Goal: Check status

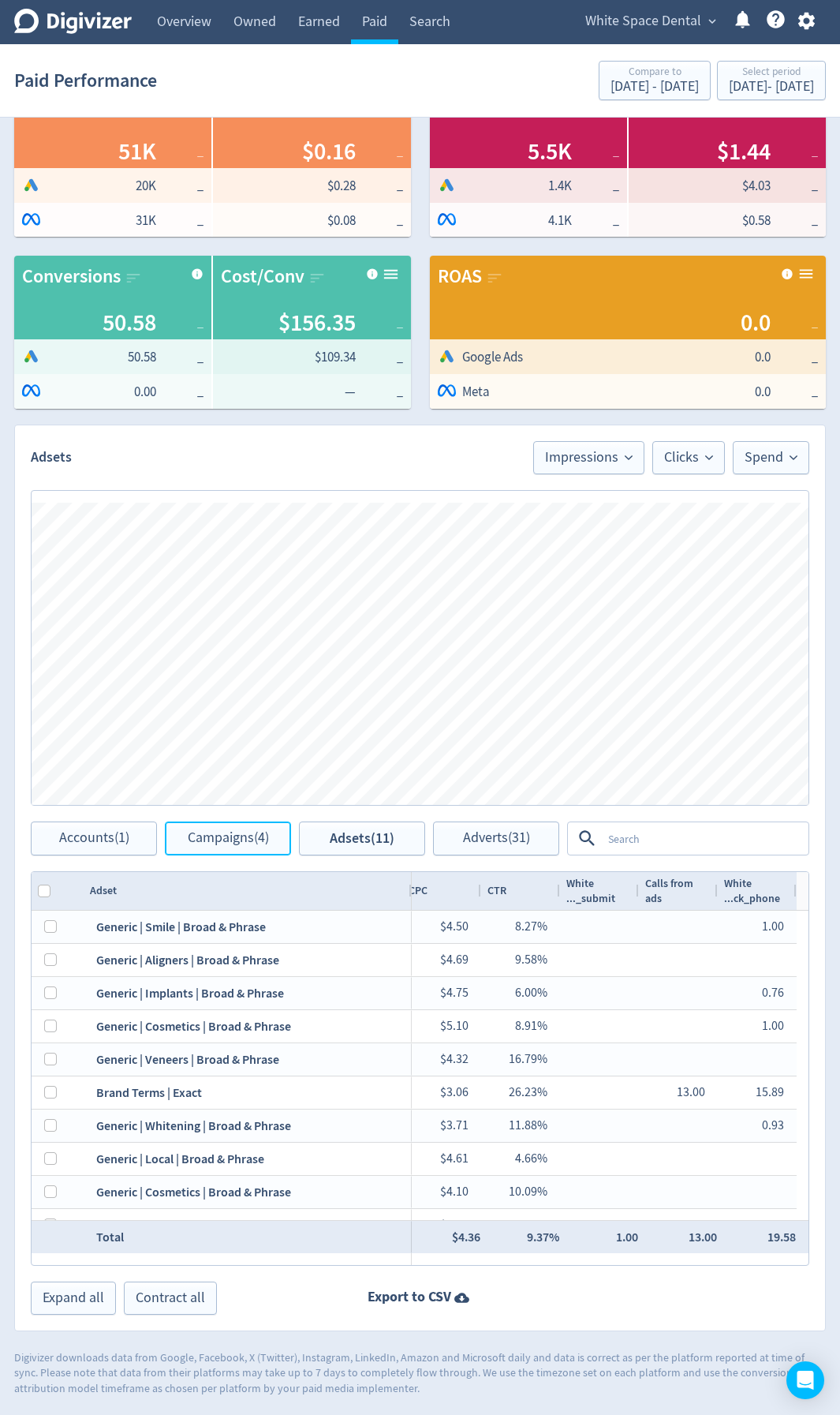
drag, startPoint x: 212, startPoint y: 835, endPoint x: 232, endPoint y: 858, distance: 30.5
click at [213, 834] on span "Campaigns (4)" at bounding box center [227, 838] width 81 height 15
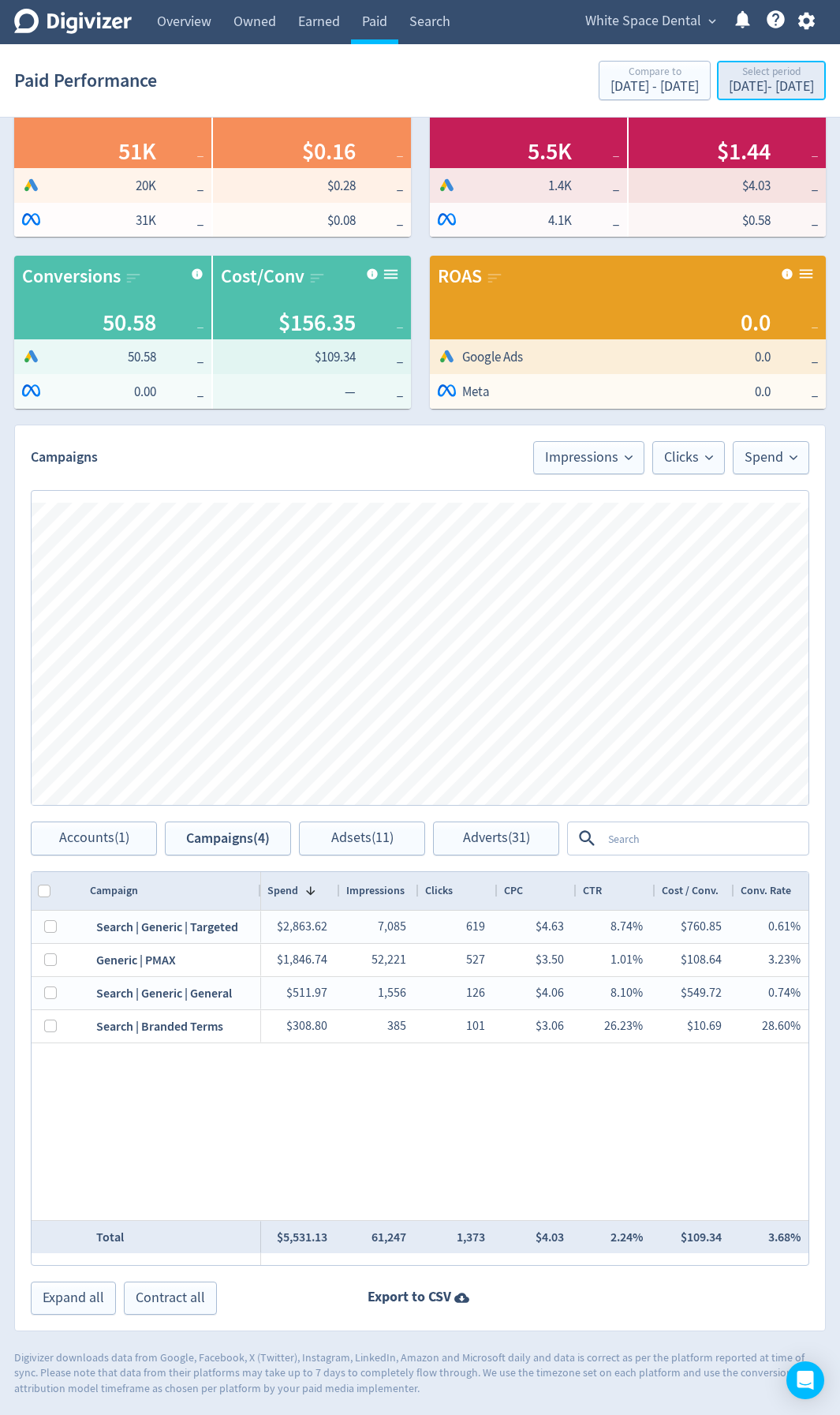
click at [778, 68] on div "Select period" at bounding box center [772, 73] width 85 height 14
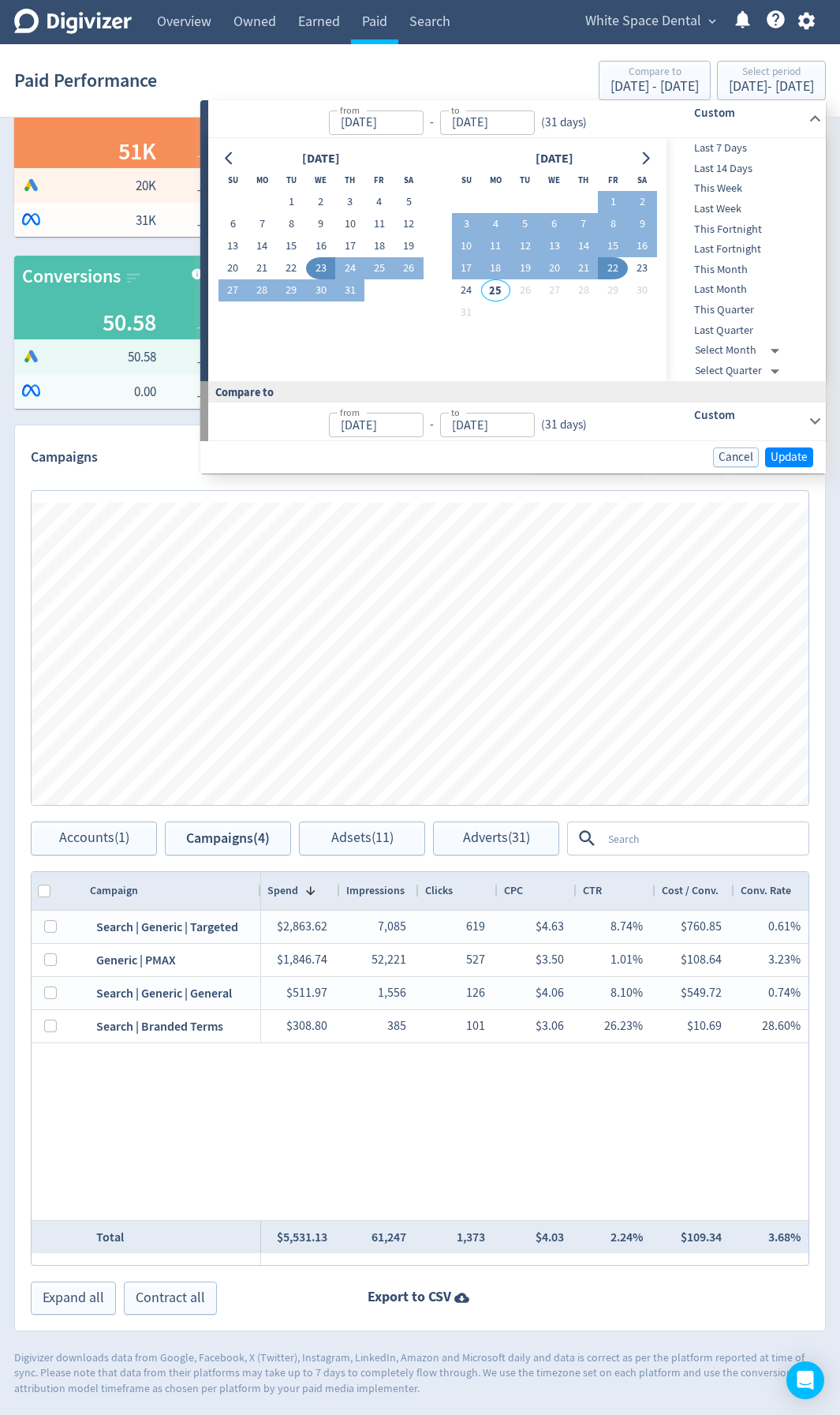
click at [325, 83] on div "Paid Performance Compare to [DATE] - [DATE] Select period [DATE] - [DATE]" at bounding box center [420, 81] width 812 height 51
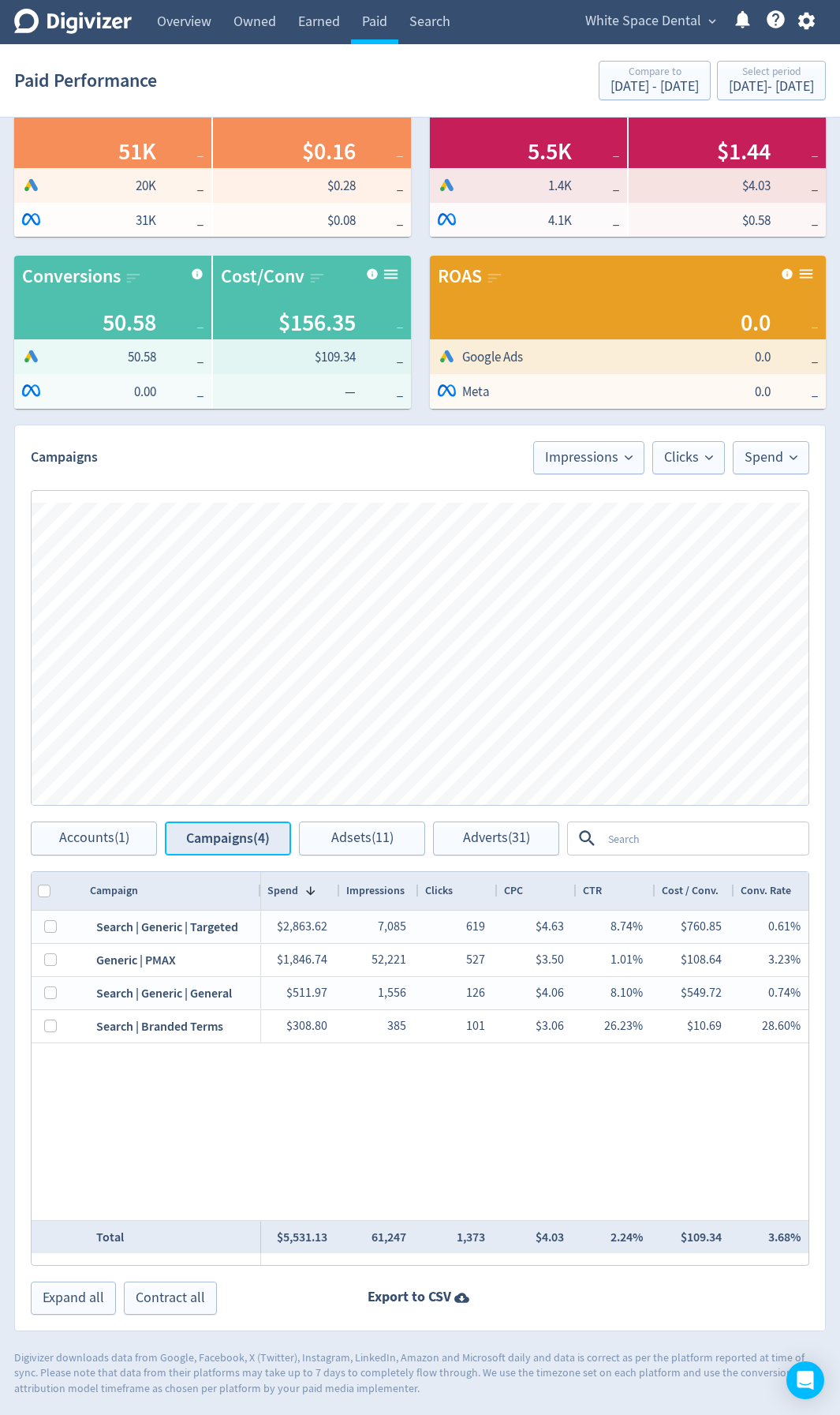
click at [236, 838] on span "Campaigns (4)" at bounding box center [228, 838] width 84 height 15
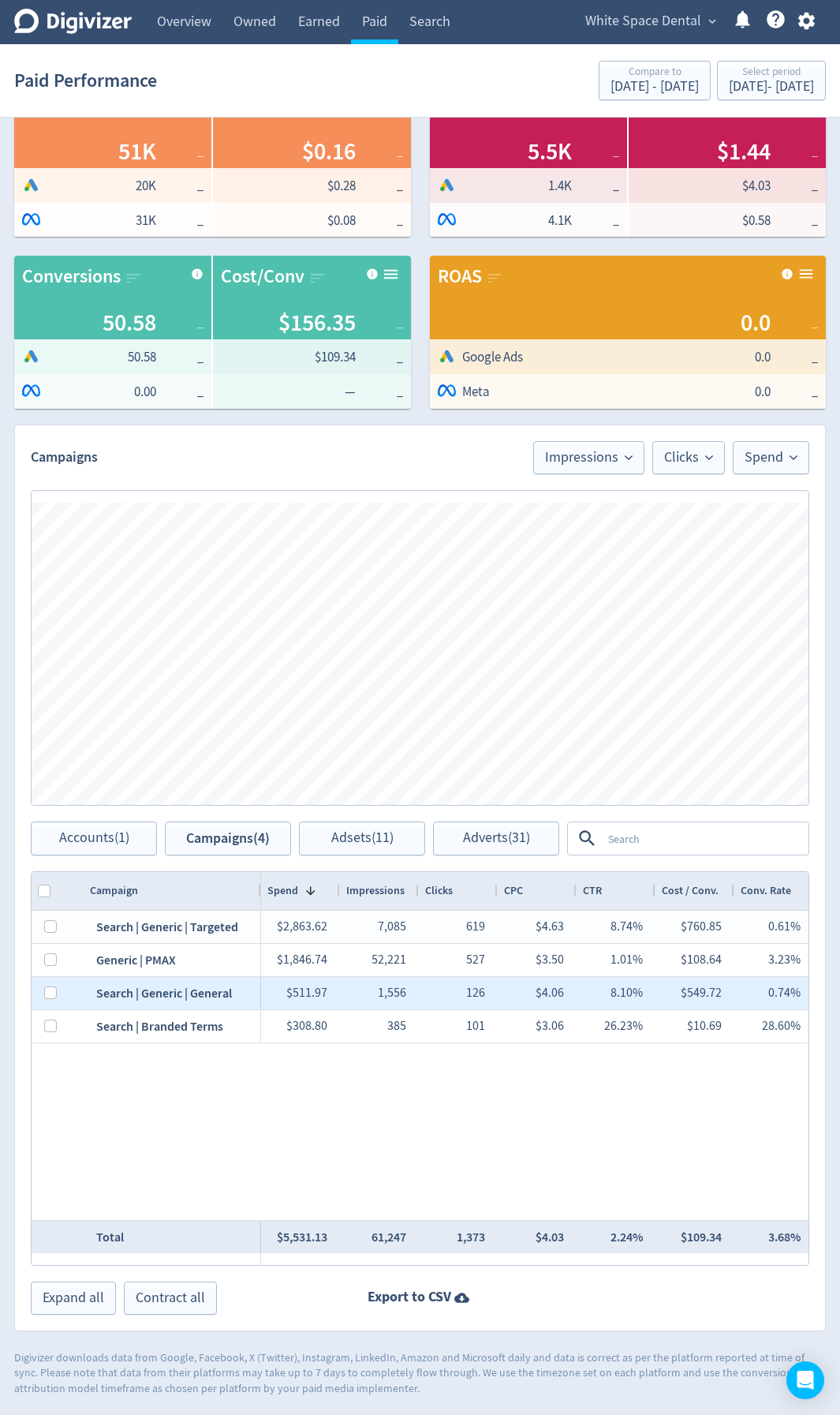
click at [44, 988] on div at bounding box center [45, 993] width 28 height 33
drag, startPoint x: 50, startPoint y: 997, endPoint x: 50, endPoint y: 1007, distance: 10.0
click at [50, 996] on input "Press Space to toggle row selection (unchecked)" at bounding box center [51, 993] width 13 height 13
checkbox input "true"
checkbox input "false"
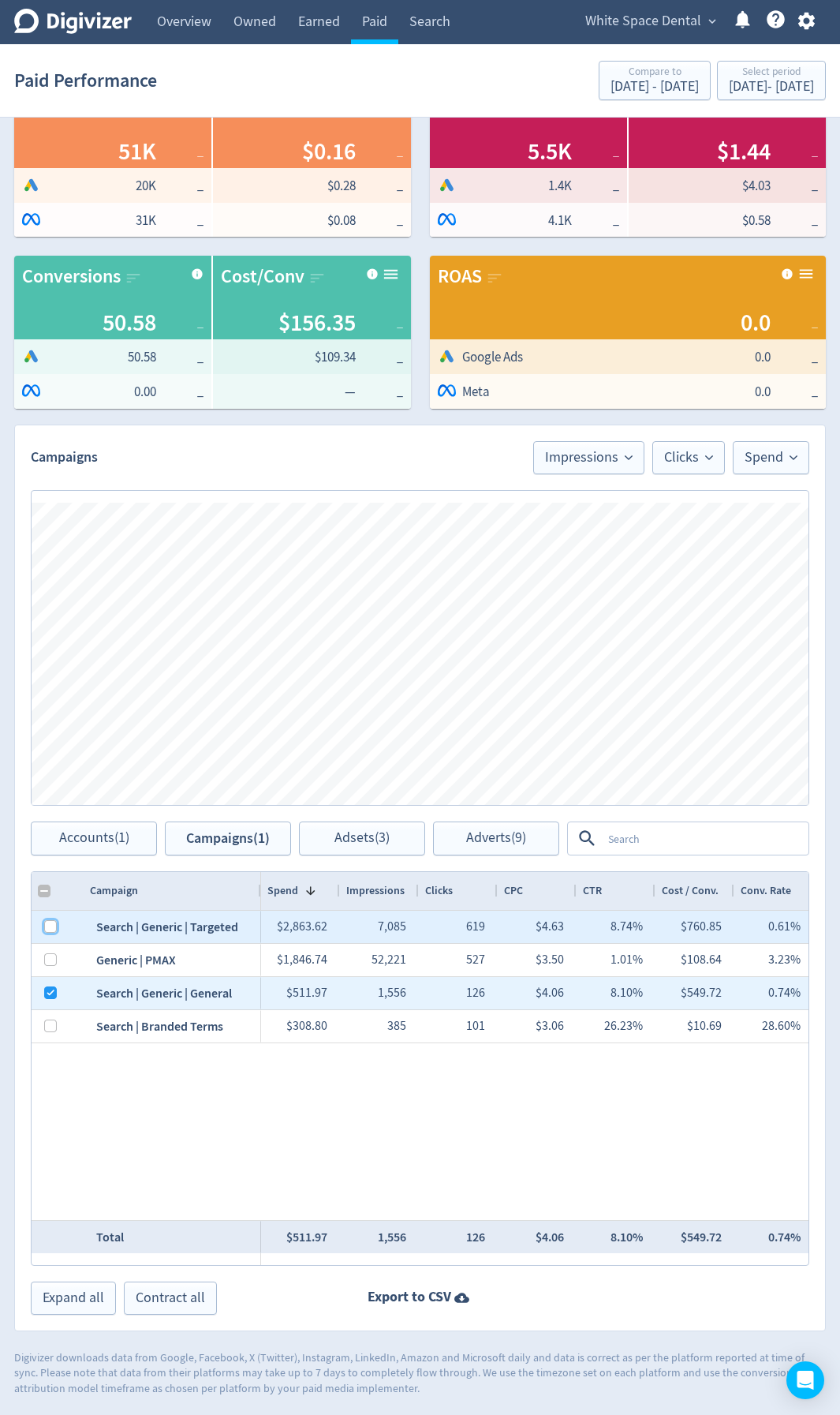
click at [50, 923] on input "Press Space to toggle row selection (unchecked)" at bounding box center [51, 927] width 13 height 13
checkbox input "true"
checkbox input "false"
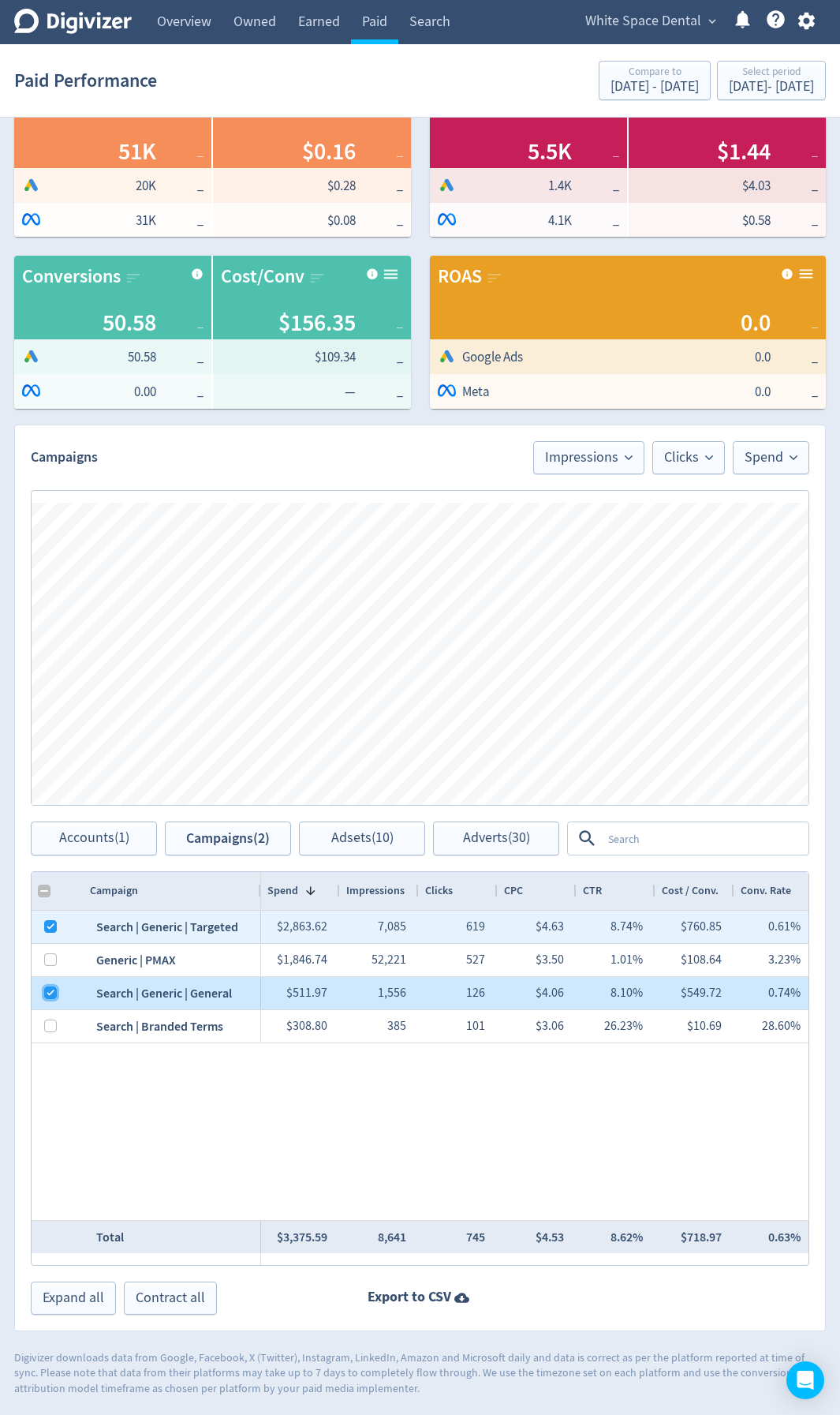
click at [46, 992] on input "Press Space to toggle row selection (checked)" at bounding box center [51, 993] width 13 height 13
checkbox input "false"
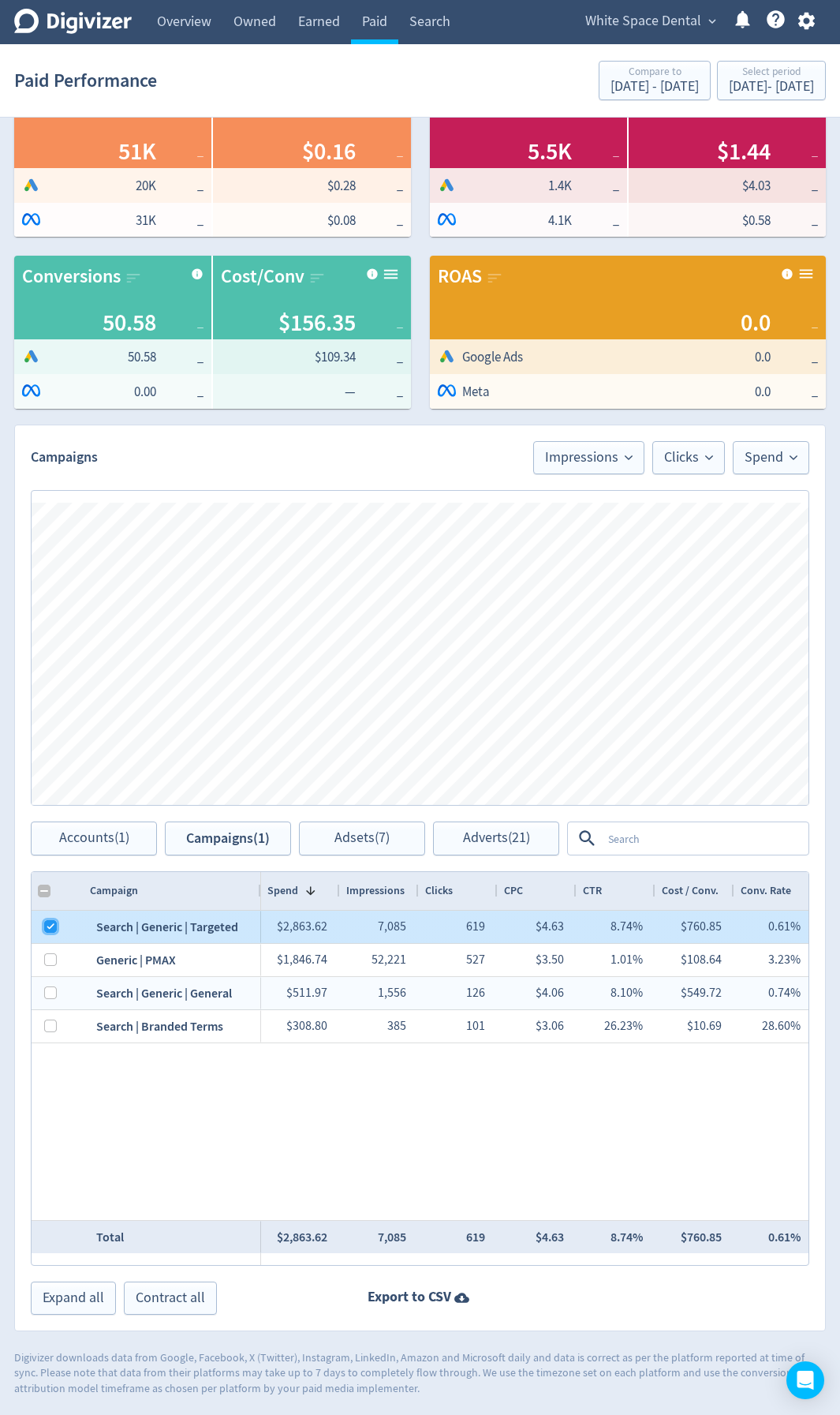
click at [53, 927] on input "Press Space to toggle row selection (checked)" at bounding box center [51, 927] width 13 height 13
checkbox input "false"
